Goal: Transaction & Acquisition: Purchase product/service

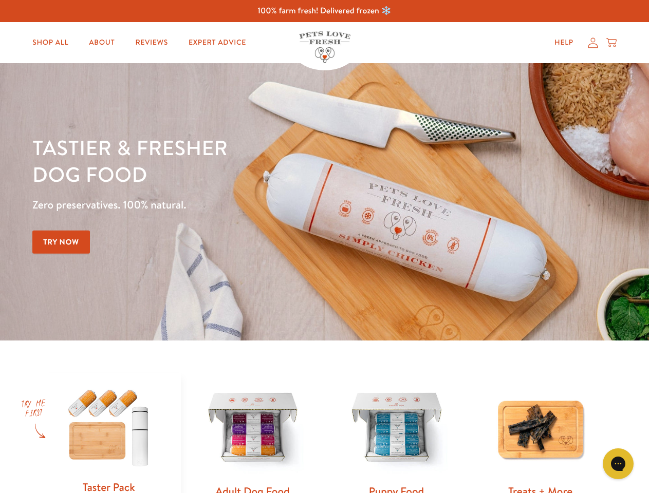
click at [324, 247] on div "Tastier & fresher dog food Zero preservatives. 100% natural. Try Now" at bounding box center [226, 202] width 389 height 136
click at [618, 464] on icon "Gorgias live chat" at bounding box center [618, 464] width 10 height 10
